Goal: Check status: Check status

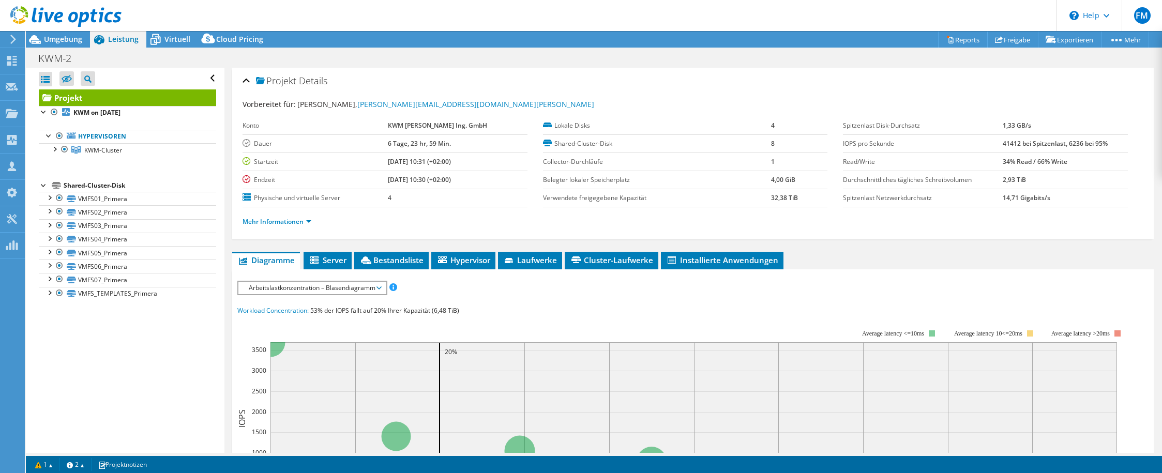
select select "USD"
click at [110, 148] on span "KWM-Cluster" at bounding box center [103, 150] width 38 height 9
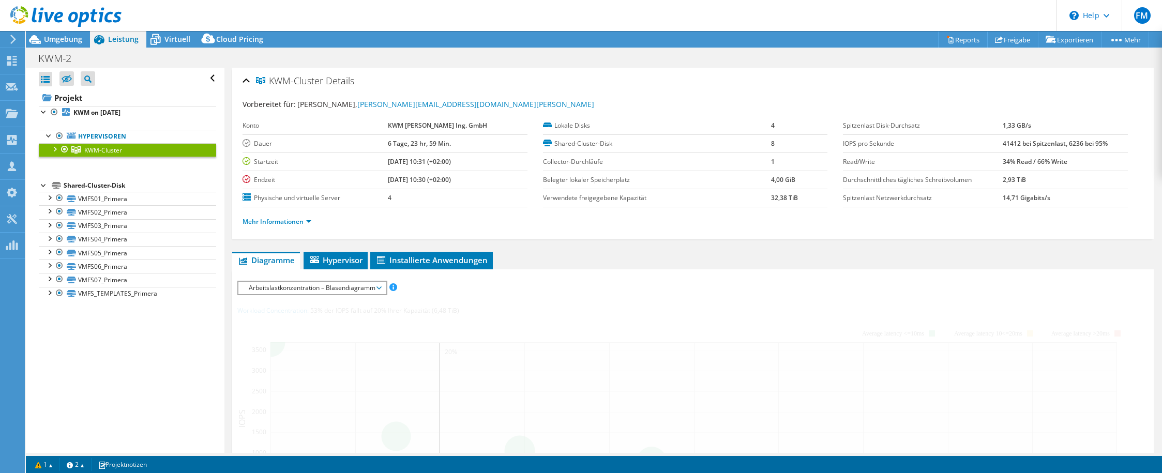
click at [308, 242] on div "KWM-Cluster Details Vorbereitet für: [PERSON_NAME], [EMAIL_ADDRESS][DOMAIN_NAME…" at bounding box center [693, 401] width 937 height 667
click at [299, 226] on link "Mehr Informationen" at bounding box center [277, 221] width 69 height 9
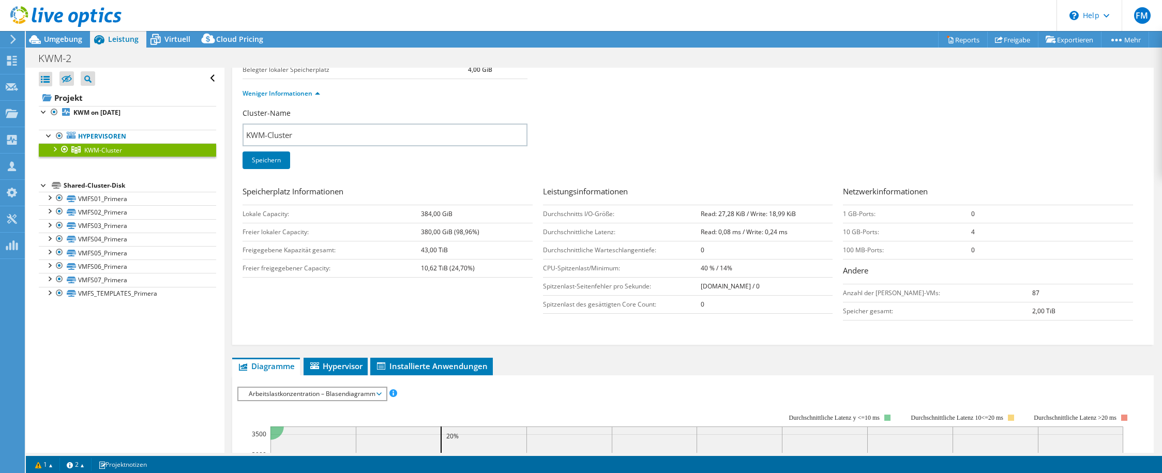
scroll to position [123, 0]
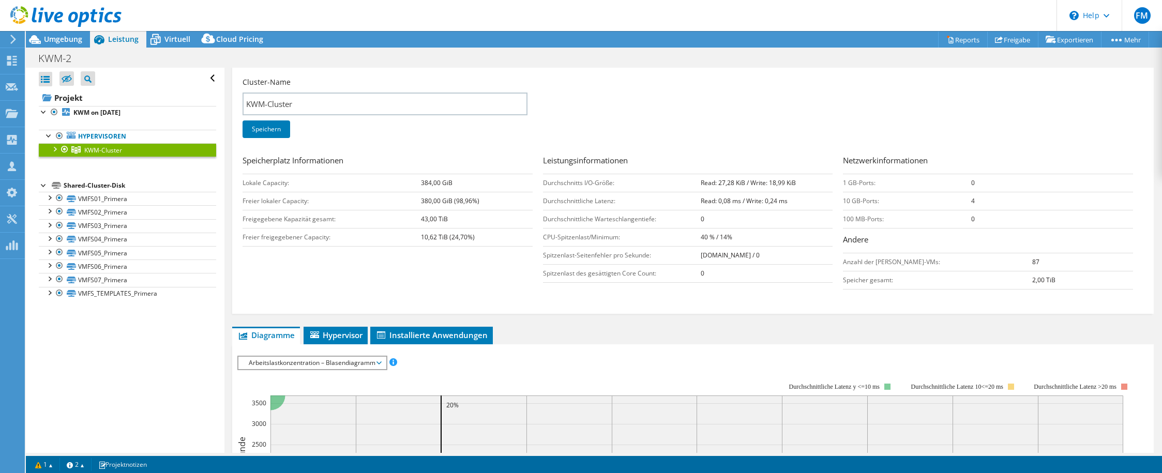
click at [356, 326] on div "KWM-Cluster Details Hypervisoren 4 Lokale Disks 4 Shared-Cluster-Disk 8 Belegte…" at bounding box center [693, 367] width 937 height 844
click at [349, 335] on span "Hypervisor" at bounding box center [336, 335] width 54 height 10
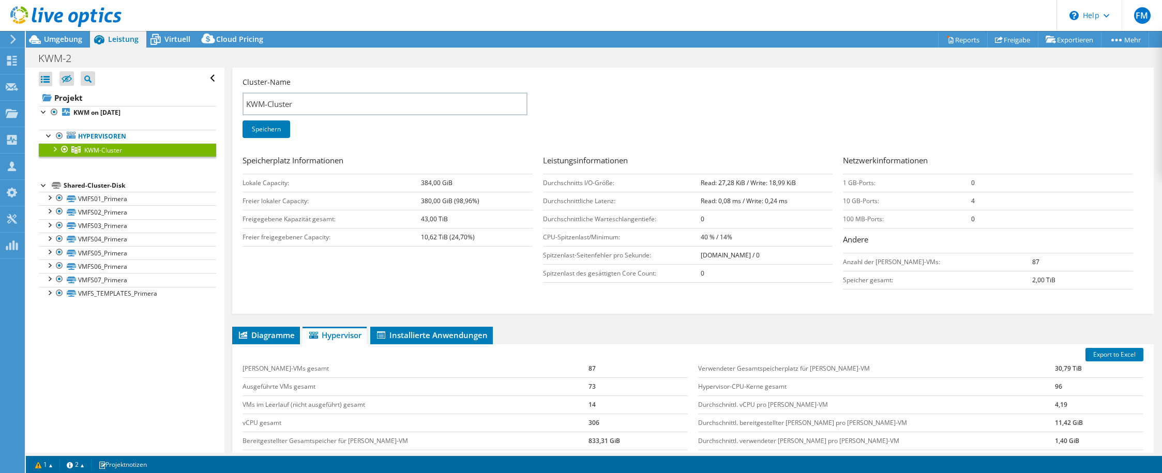
scroll to position [274, 0]
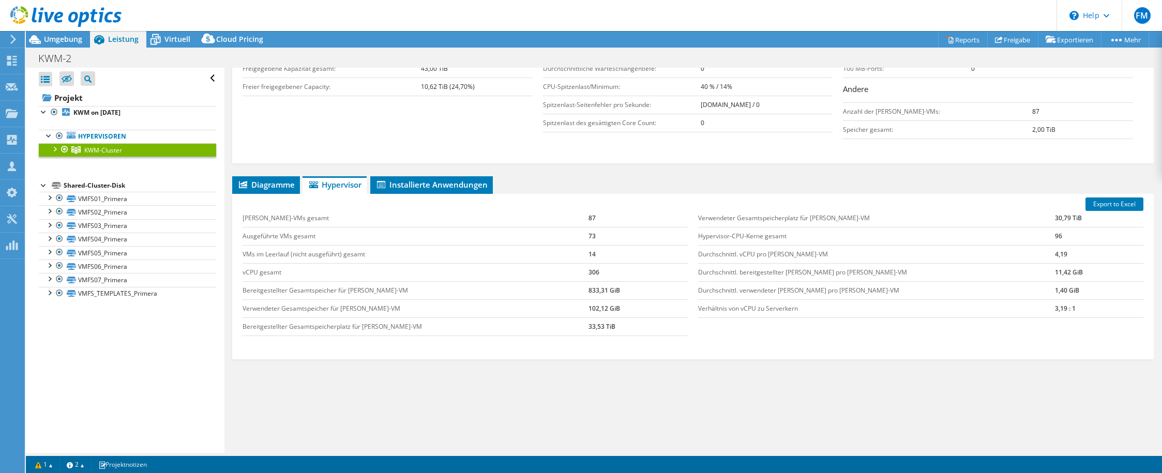
click at [51, 159] on ul "Hypervisoren KWM-Cluster [DOMAIN_NAME]" at bounding box center [127, 144] width 177 height 48
click at [51, 150] on div at bounding box center [54, 148] width 10 height 10
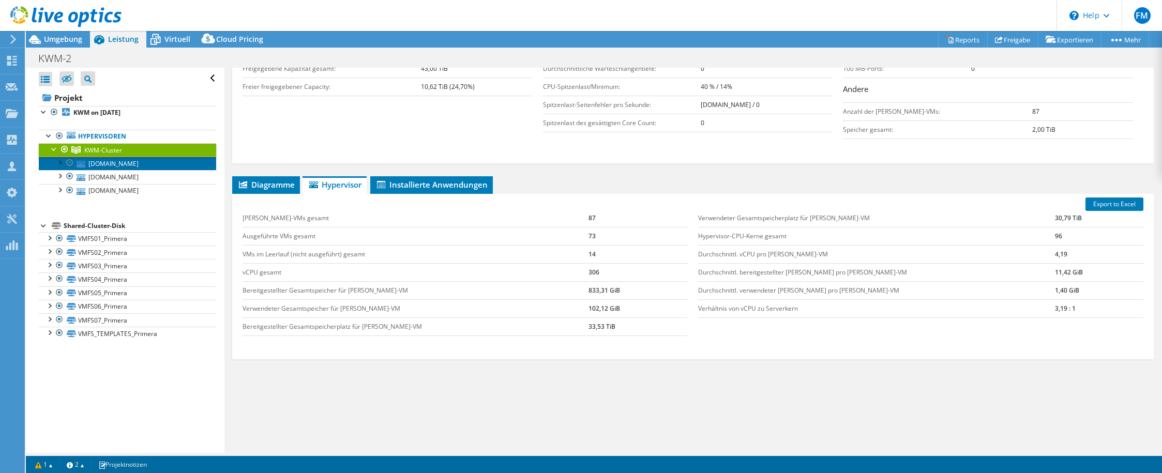
click at [79, 170] on link "[DOMAIN_NAME]" at bounding box center [127, 163] width 177 height 13
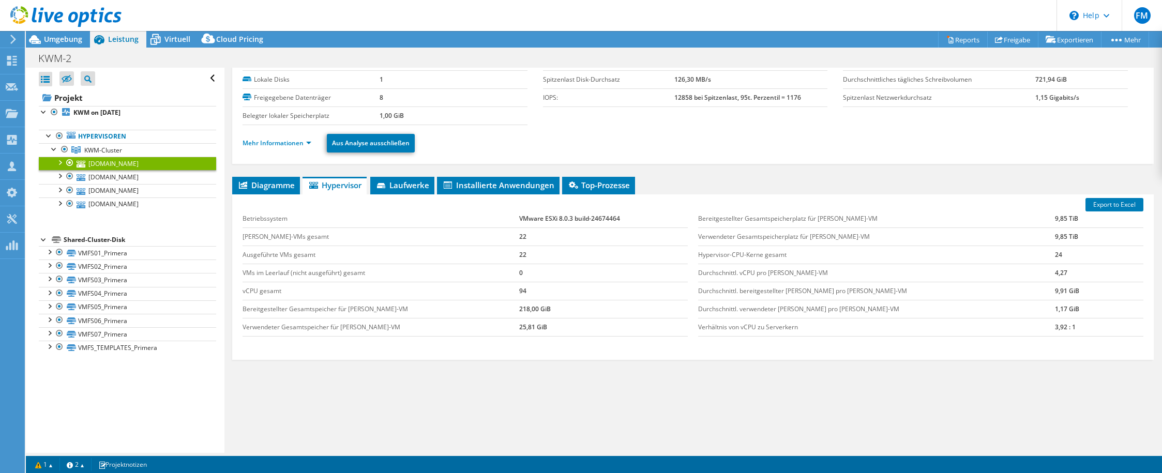
scroll to position [0, 0]
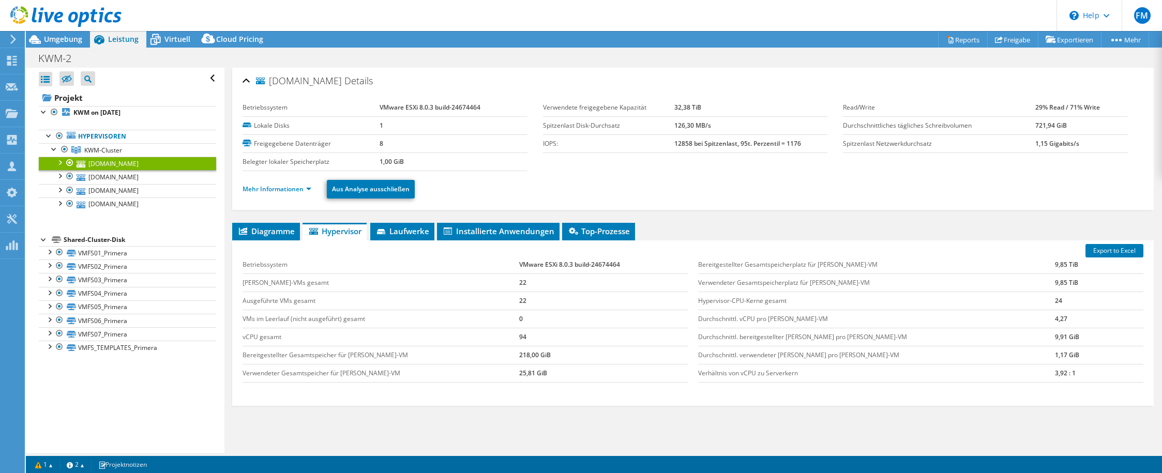
click at [280, 194] on li "Mehr Informationen" at bounding box center [280, 189] width 75 height 11
click at [278, 187] on link "Mehr Informationen" at bounding box center [277, 189] width 69 height 9
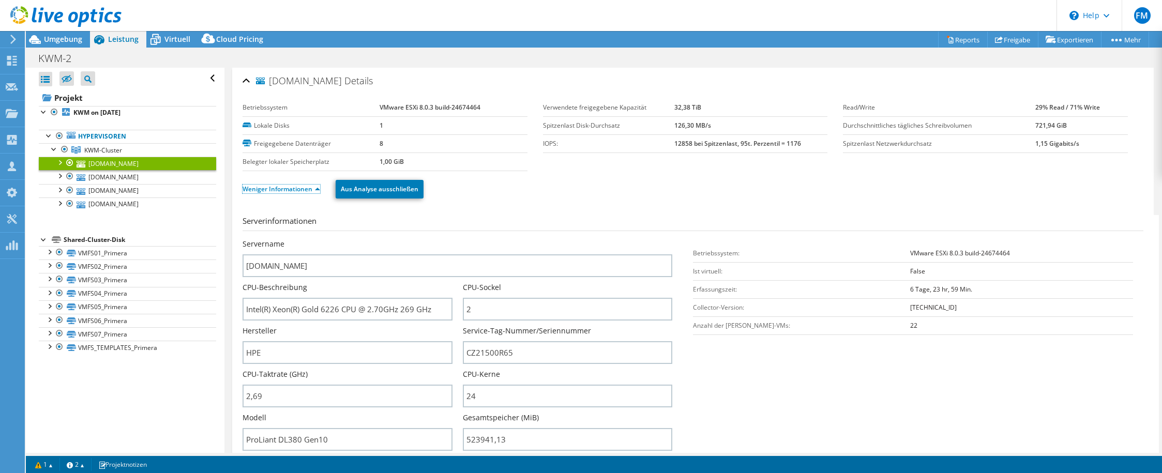
scroll to position [185, 0]
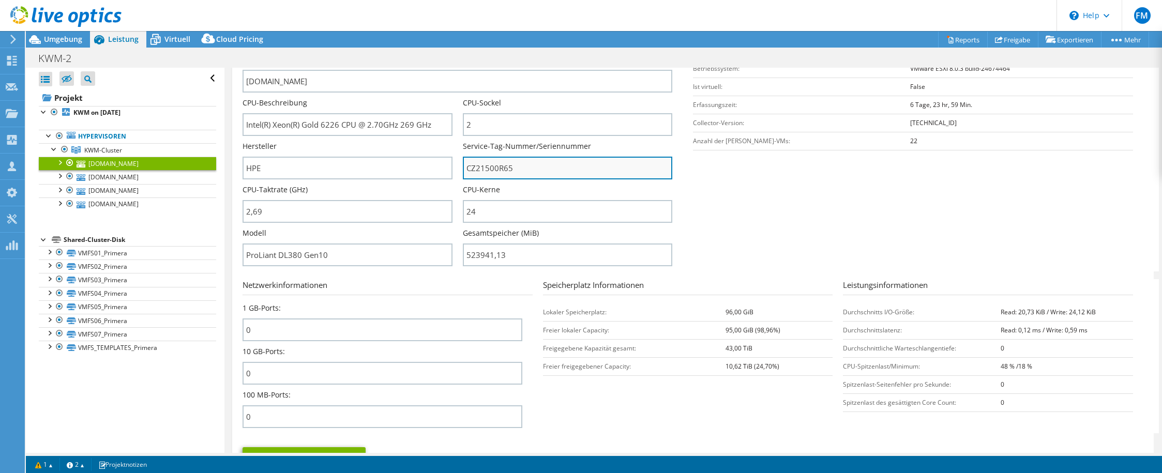
click at [481, 180] on input "CZ21500R65" at bounding box center [568, 168] width 210 height 23
